Goal: Information Seeking & Learning: Learn about a topic

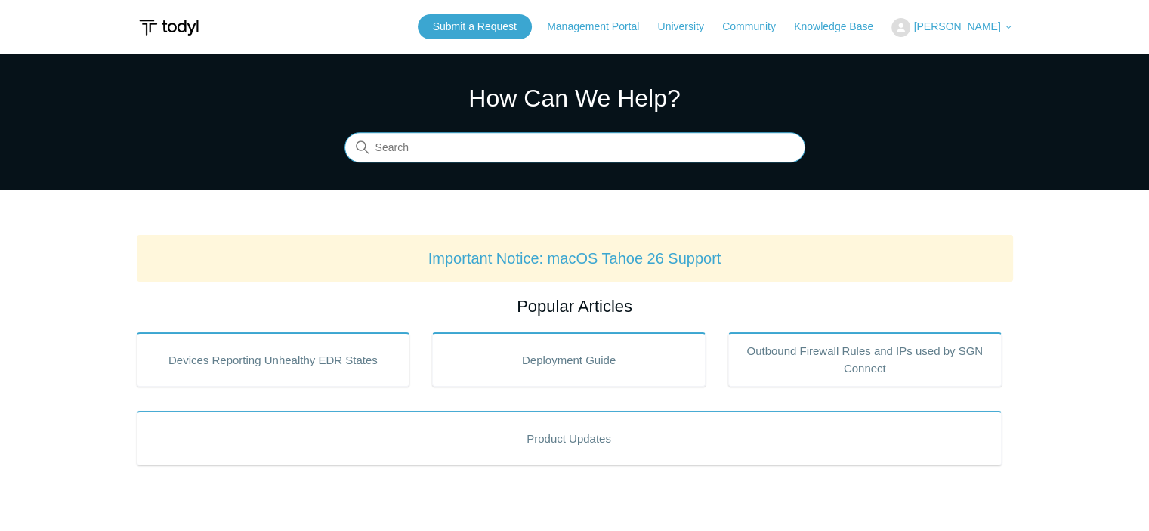
click at [511, 149] on input "Search" at bounding box center [574, 148] width 461 height 30
paste input "SOAR Exclusion"
type input "SOAR Exclusion"
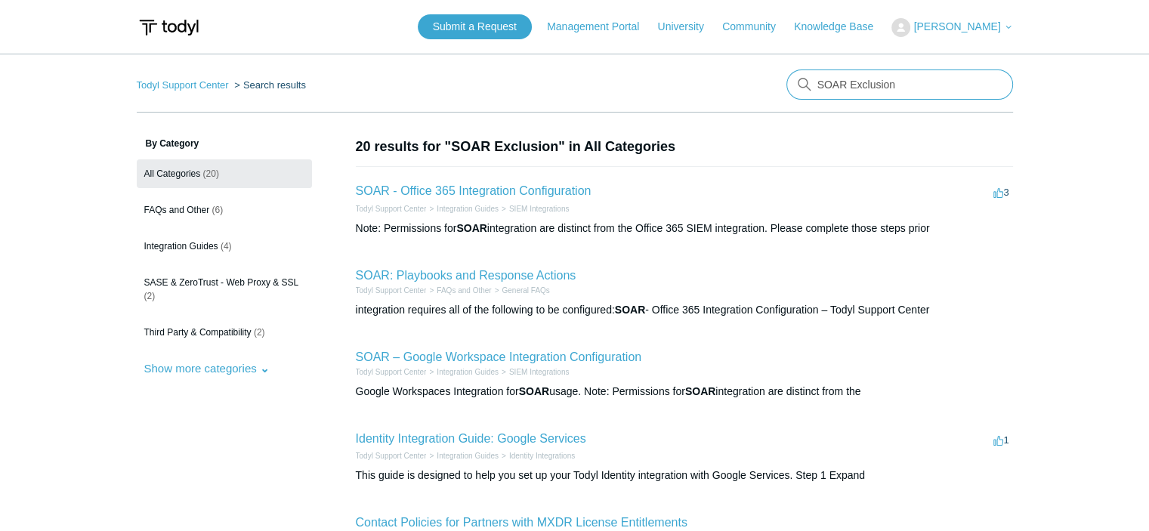
click at [916, 88] on input "SOAR Exclusion" at bounding box center [899, 85] width 227 height 30
type input "SOAR Exclusion policy"
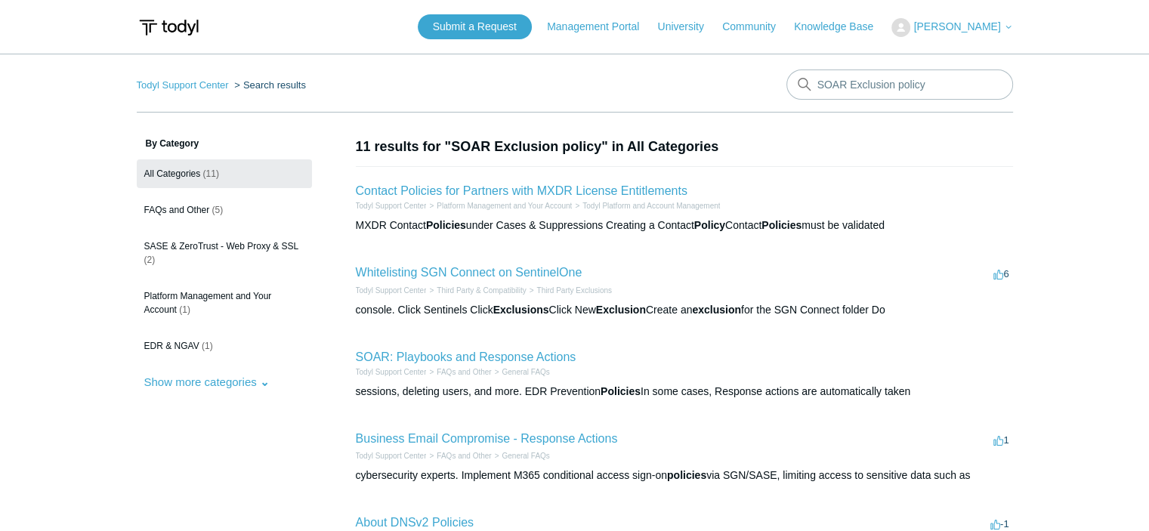
click at [798, 168] on li "Contact Policies for Partners with MXDR License Entitlements Todyl Support Cent…" at bounding box center [684, 207] width 657 height 82
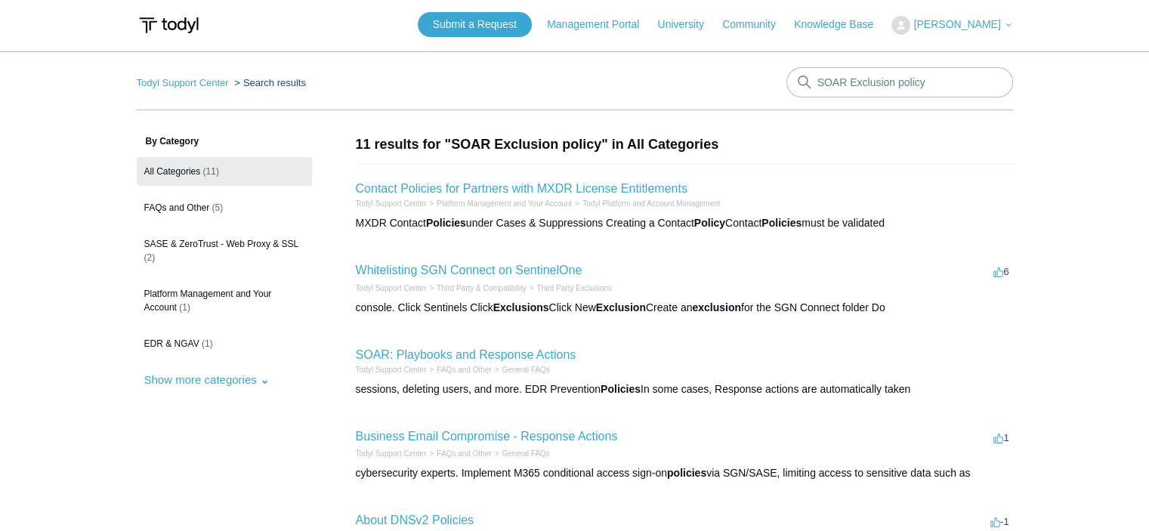
scroll to position [3, 0]
click at [524, 25] on link "Submit a Request" at bounding box center [475, 23] width 114 height 25
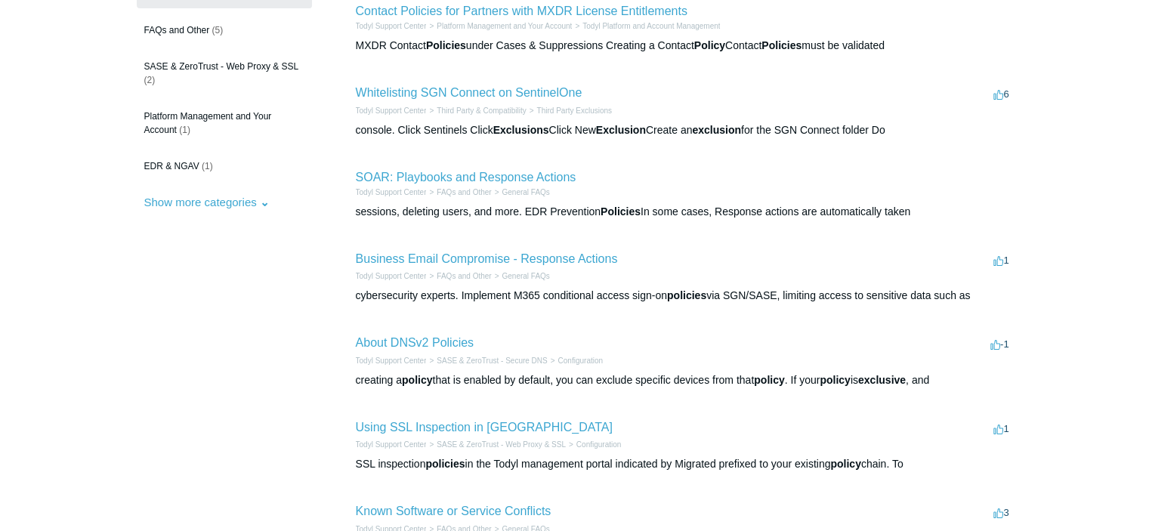
scroll to position [0, 0]
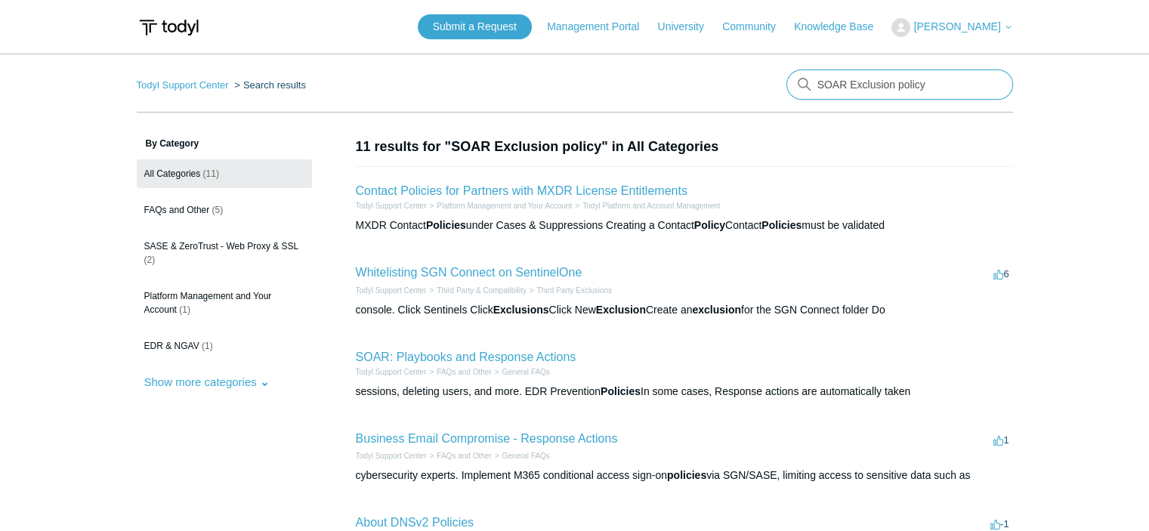
drag, startPoint x: 934, startPoint y: 85, endPoint x: 707, endPoint y: 95, distance: 227.6
click at [707, 95] on nav "Todyl Support Center Search results SOAR Exclusion policy" at bounding box center [575, 91] width 876 height 43
click at [1004, 26] on icon at bounding box center [1008, 27] width 9 height 9
click at [1017, 61] on link "My Support Requests" at bounding box center [965, 59] width 147 height 26
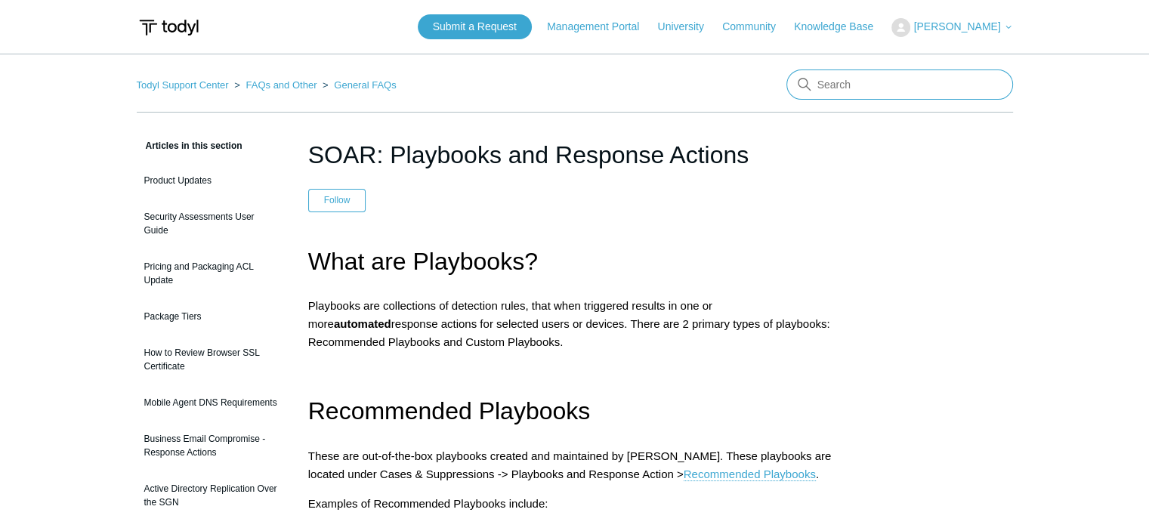
click at [856, 80] on input "Search" at bounding box center [899, 85] width 227 height 30
type input "what is SOAR"
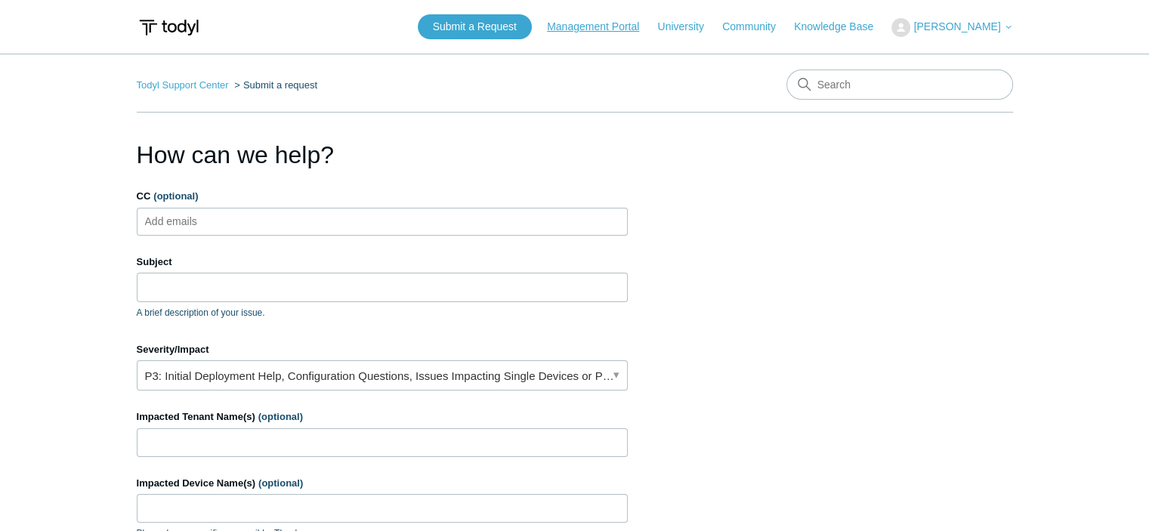
click at [622, 31] on link "Management Portal" at bounding box center [600, 27] width 107 height 16
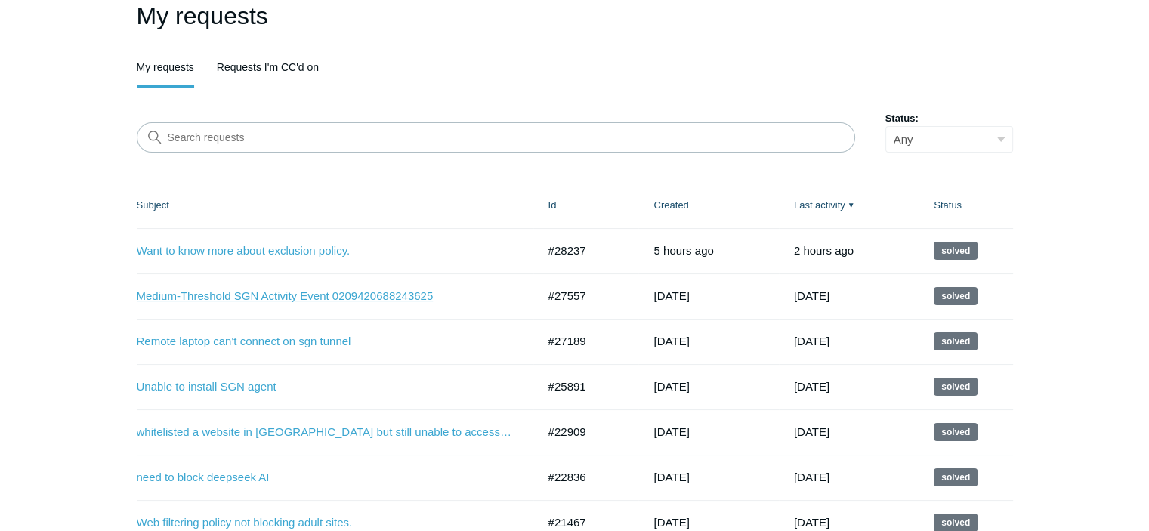
scroll to position [118, 0]
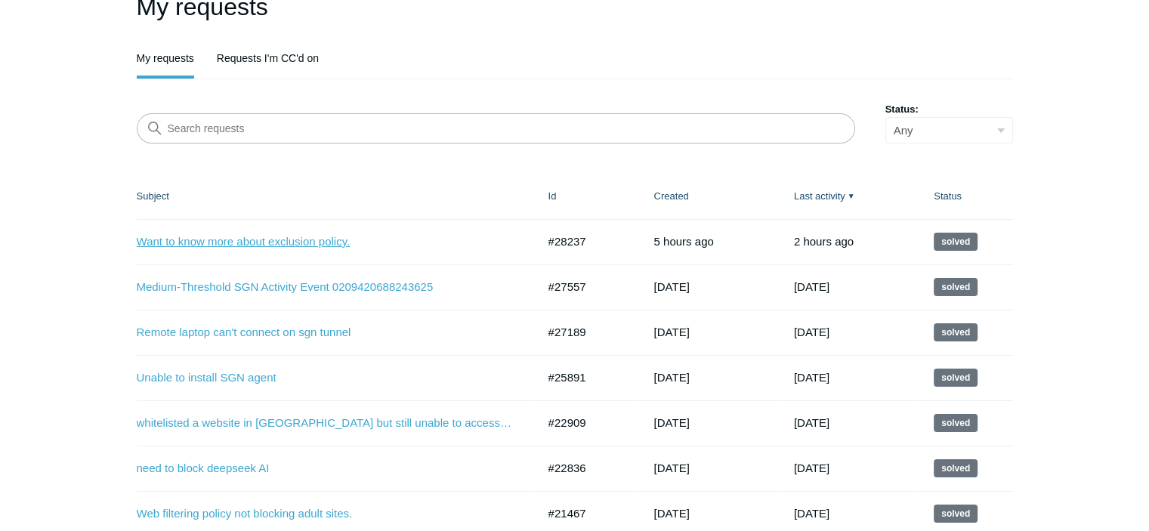
click at [275, 245] on link "Want to know more about exclusion policy." at bounding box center [326, 241] width 378 height 17
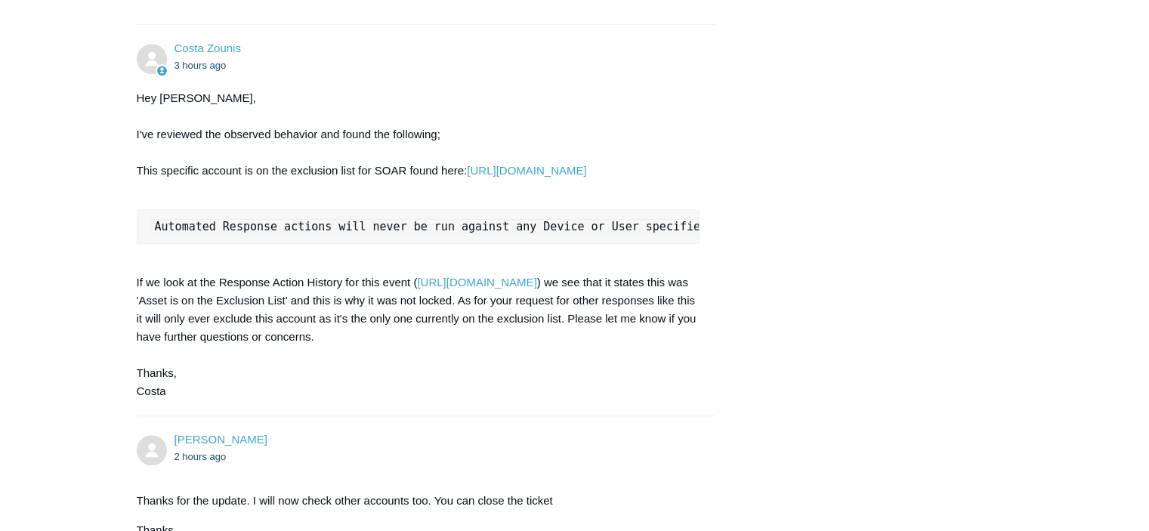
scroll to position [897, 0]
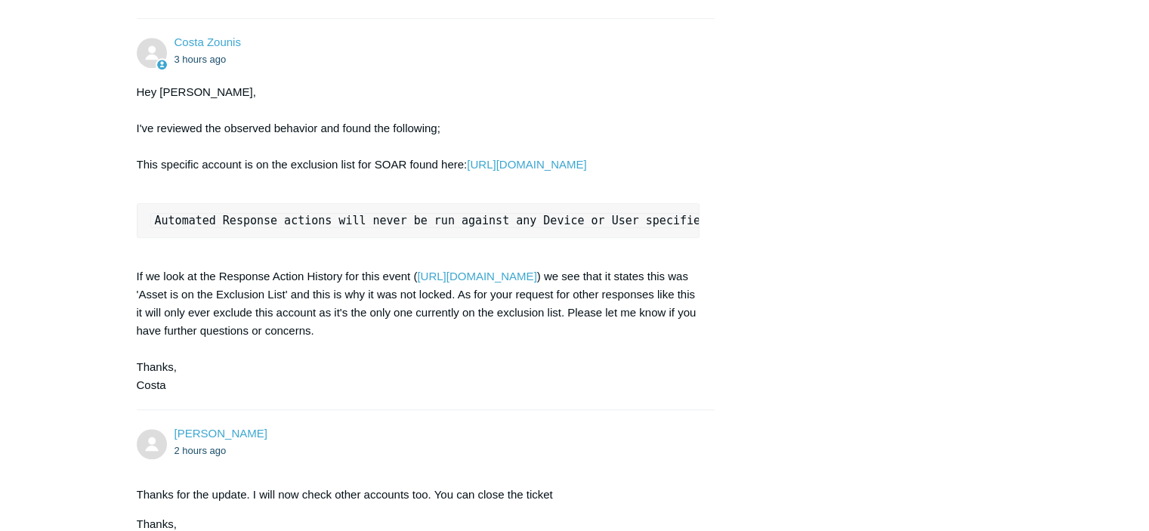
click at [230, 346] on div "Hey [PERSON_NAME], I've reviewed the observed behavior and found the following;…" at bounding box center [419, 238] width 564 height 311
drag, startPoint x: 228, startPoint y: 339, endPoint x: 372, endPoint y: 338, distance: 143.5
click at [372, 338] on div "Hey [PERSON_NAME], I've reviewed the observed behavior and found the following;…" at bounding box center [419, 238] width 564 height 311
copy div "Asset is on the Exclusion List"
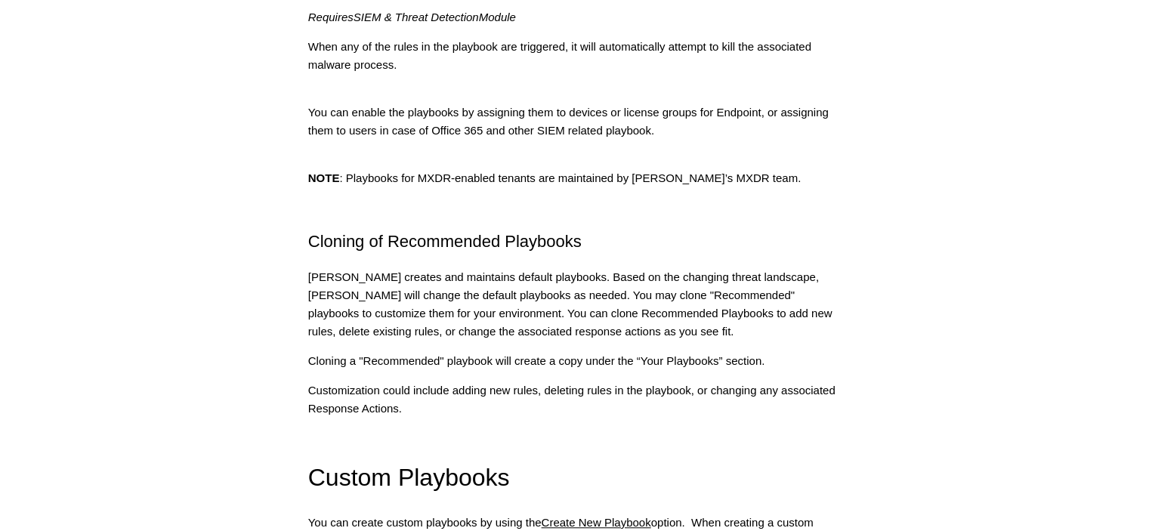
scroll to position [1064, 0]
